Goal: Task Accomplishment & Management: Manage account settings

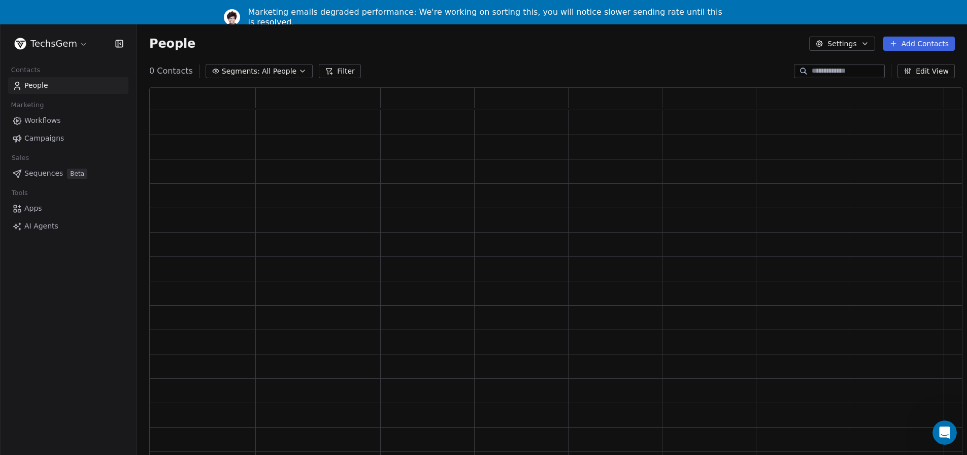
scroll to position [375, 806]
click at [860, 75] on input at bounding box center [847, 71] width 71 height 10
paste input "**********"
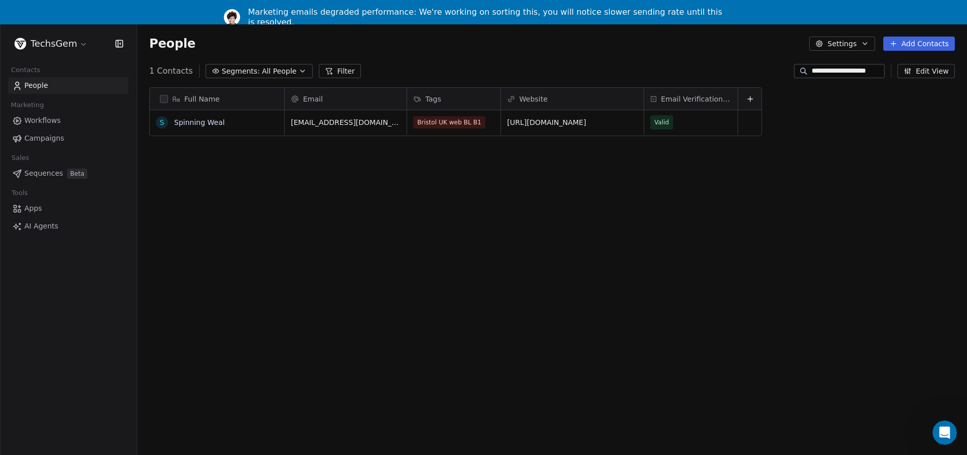
scroll to position [399, 830]
type input "**********"
click at [585, 121] on link "https://www.spinningweal.co.uk/" at bounding box center [547, 122] width 79 height 8
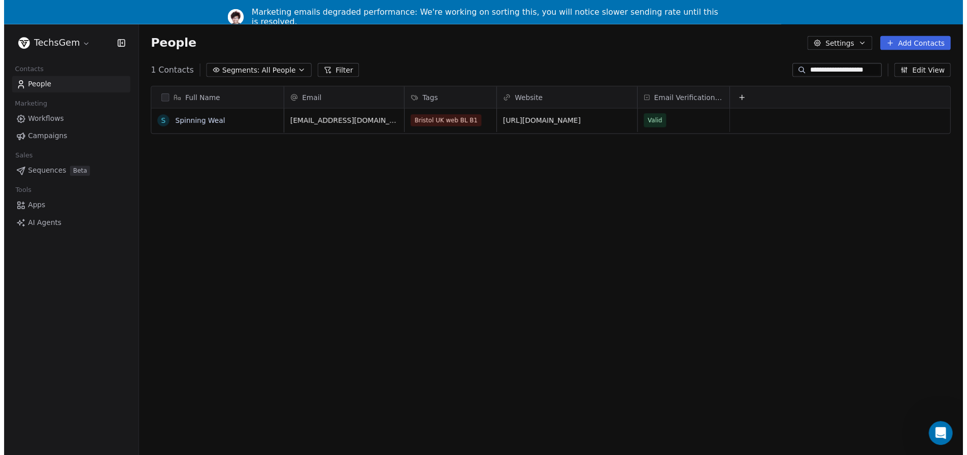
click at [542, 198] on html "**********" at bounding box center [487, 243] width 975 height 487
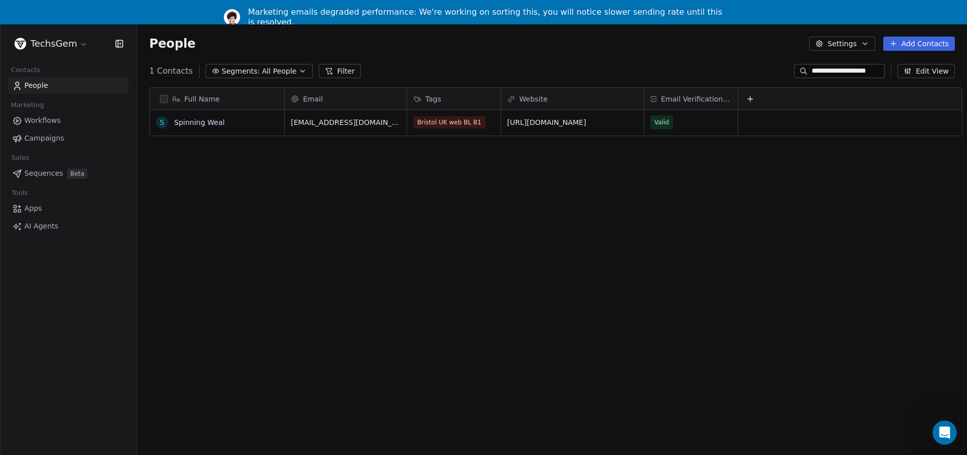
click at [0, 0] on button "grid" at bounding box center [0, 0] width 0 height 0
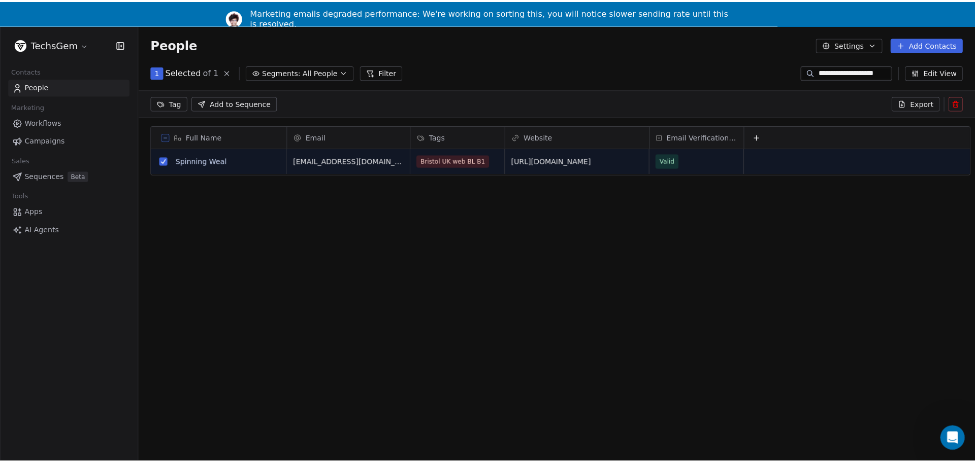
scroll to position [363, 830]
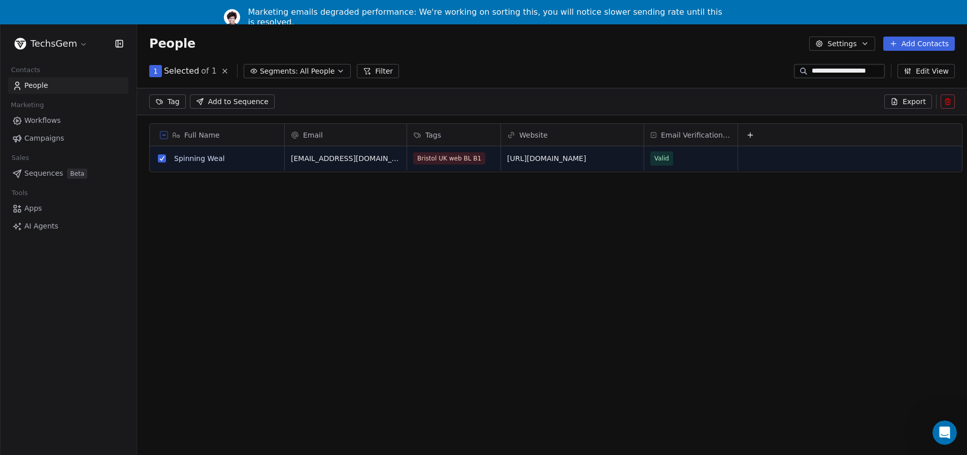
click at [948, 103] on icon at bounding box center [948, 102] width 0 height 2
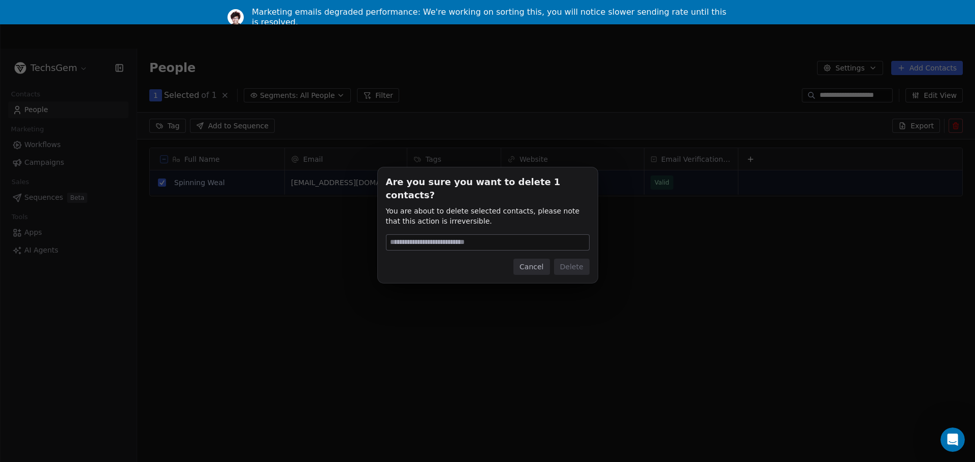
click at [521, 235] on input at bounding box center [487, 242] width 203 height 15
type input "******"
click at [571, 259] on button "Delete" at bounding box center [572, 267] width 36 height 16
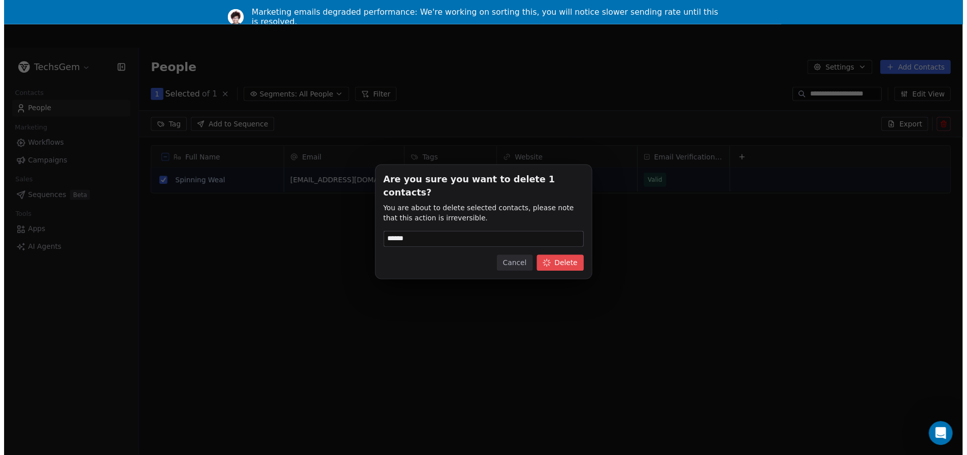
scroll to position [399, 830]
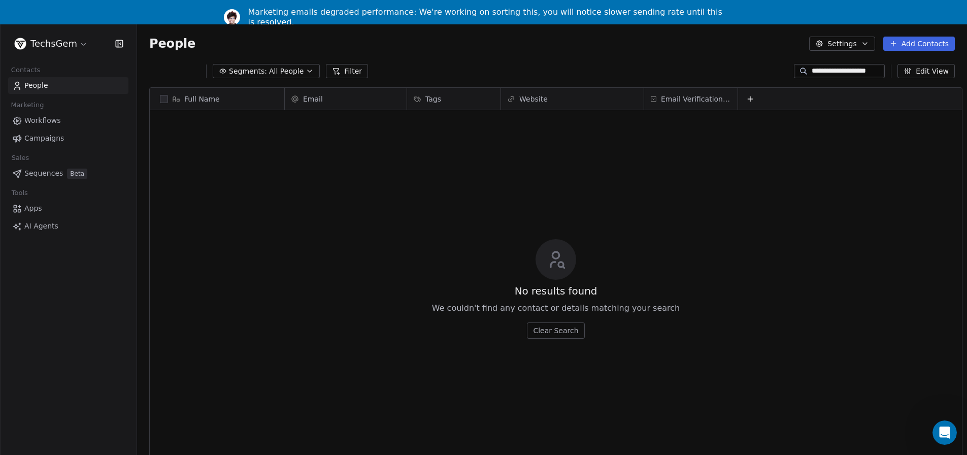
click at [45, 131] on link "Campaigns" at bounding box center [68, 138] width 120 height 17
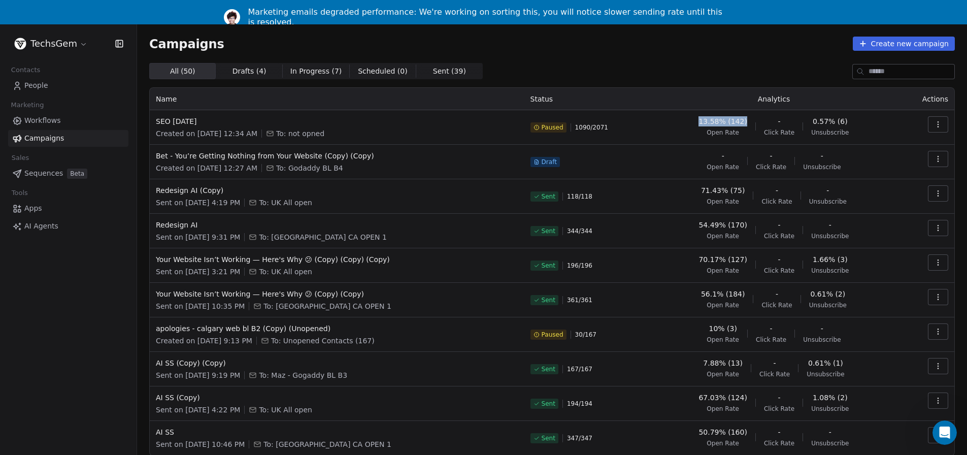
drag, startPoint x: 708, startPoint y: 121, endPoint x: 750, endPoint y: 121, distance: 42.1
click at [750, 121] on div "13.58% (142) Open Rate - Click Rate 0.57% (6) Unsubscribe" at bounding box center [774, 126] width 234 height 20
click at [679, 70] on div "All ( 50 ) All ( 50 ) Drafts ( 4 ) Drafts ( 4 ) In Progress ( 7 ) In Progress (…" at bounding box center [552, 71] width 806 height 16
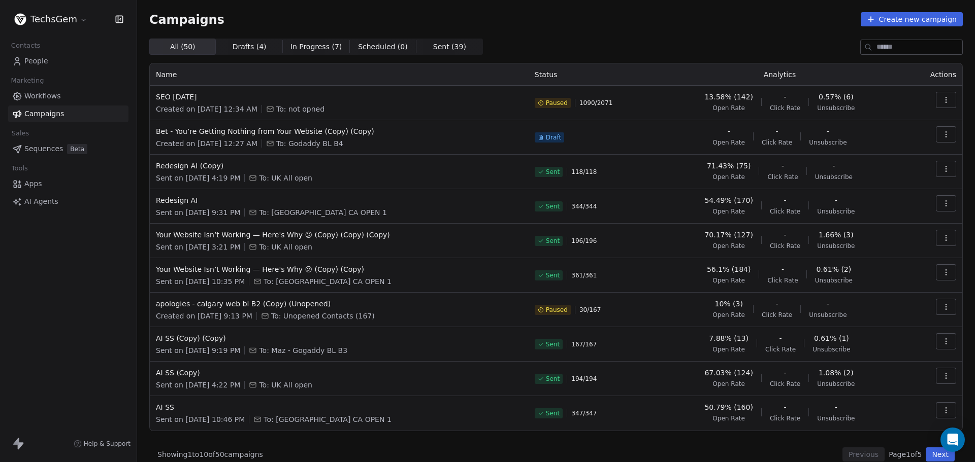
click at [635, 26] on div "Campaigns Create new campaign All ( 50 ) All ( 50 ) Drafts ( 4 ) Drafts ( 4 ) I…" at bounding box center [555, 237] width 813 height 450
click at [64, 14] on html "TechsGem Contacts People Marketing Workflows Campaigns Sales Sequences Beta Too…" at bounding box center [487, 231] width 975 height 462
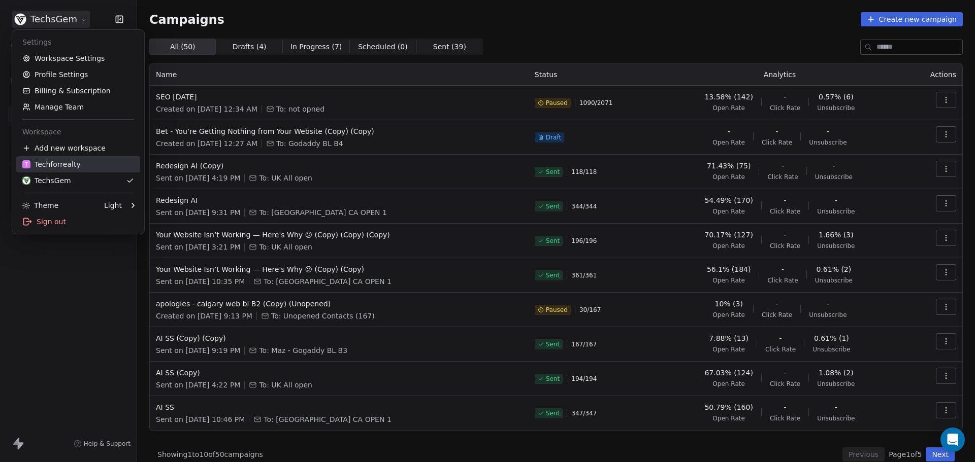
click at [55, 166] on div "T Techforrealty" at bounding box center [51, 164] width 58 height 10
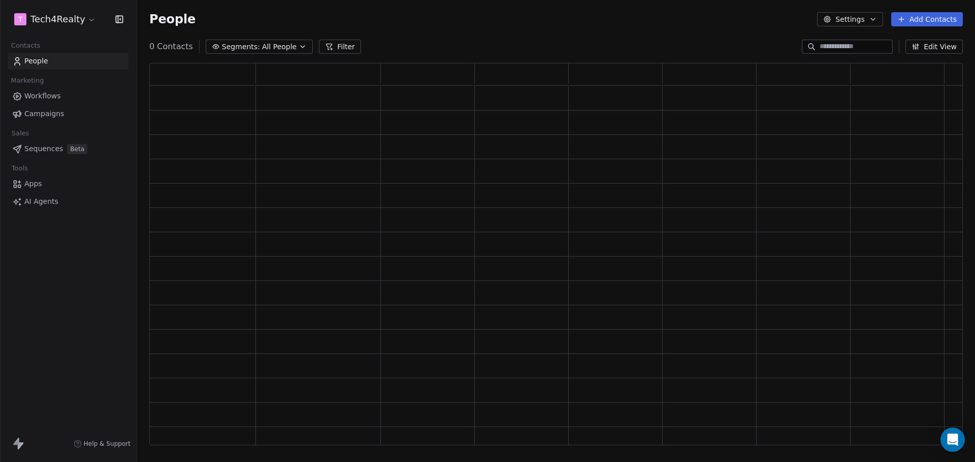
scroll to position [375, 806]
click at [48, 116] on span "Campaigns" at bounding box center [44, 114] width 40 height 11
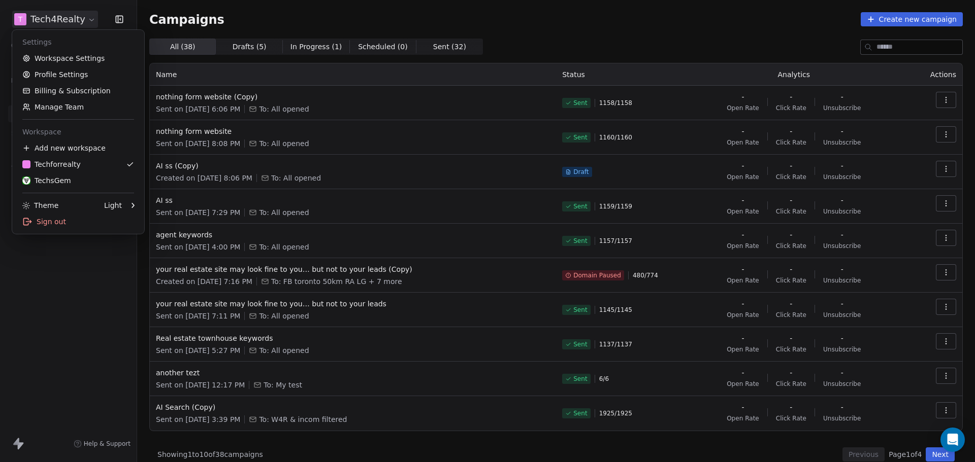
click at [82, 18] on html "T Tech4Realty Contacts People Marketing Workflows Campaigns Sales Sequences Bet…" at bounding box center [487, 231] width 975 height 462
click at [43, 177] on div "TechsGem" at bounding box center [46, 181] width 49 height 10
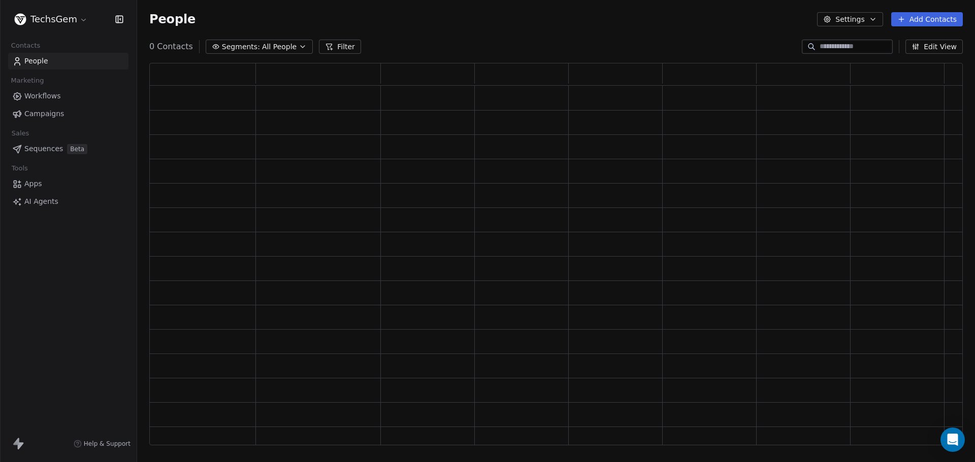
scroll to position [375, 806]
click at [49, 115] on span "Campaigns" at bounding box center [44, 114] width 40 height 11
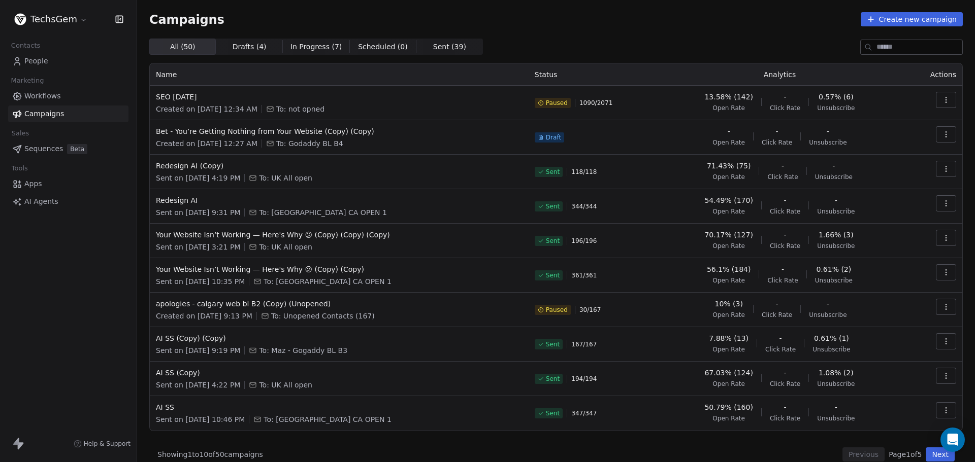
click at [942, 98] on icon "button" at bounding box center [946, 100] width 8 height 8
click at [878, 169] on span "Resume" at bounding box center [873, 172] width 32 height 12
click at [636, 24] on div "Campaigns Create new campaign" at bounding box center [555, 19] width 813 height 14
click at [674, 32] on div "Campaigns Create new campaign All ( 50 ) All ( 50 ) Drafts ( 4 ) Drafts ( 4 ) I…" at bounding box center [555, 237] width 813 height 450
